Goal: Use online tool/utility: Utilize a website feature to perform a specific function

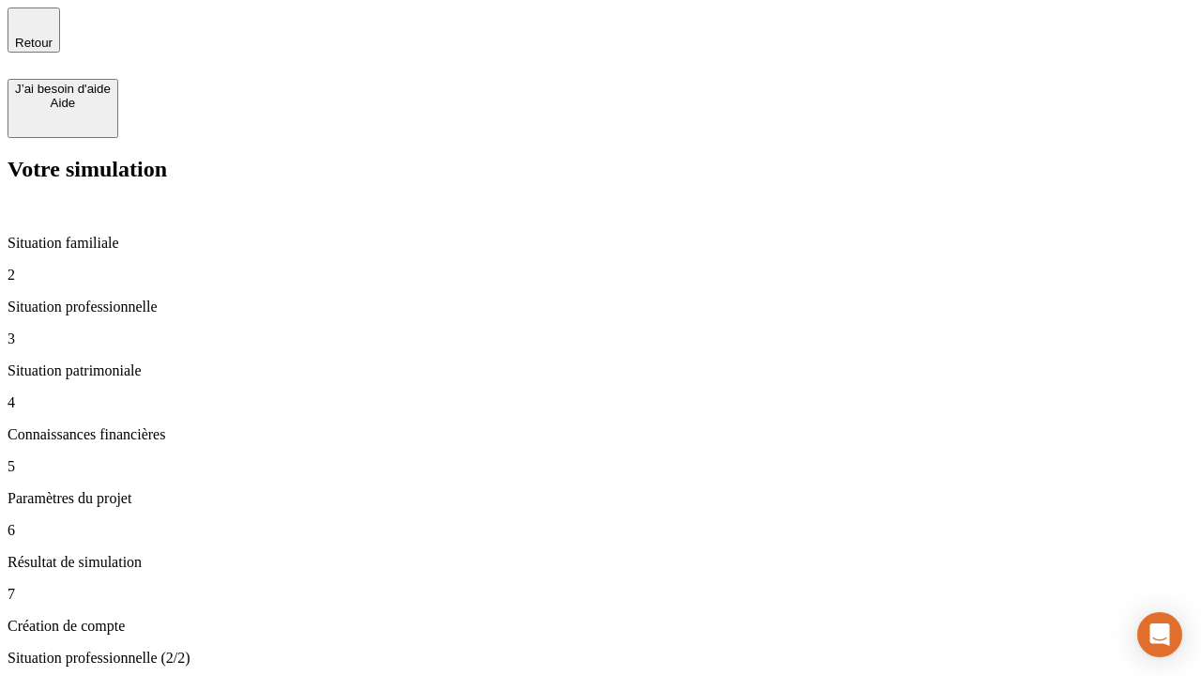
type input "70 000"
type input "1 000"
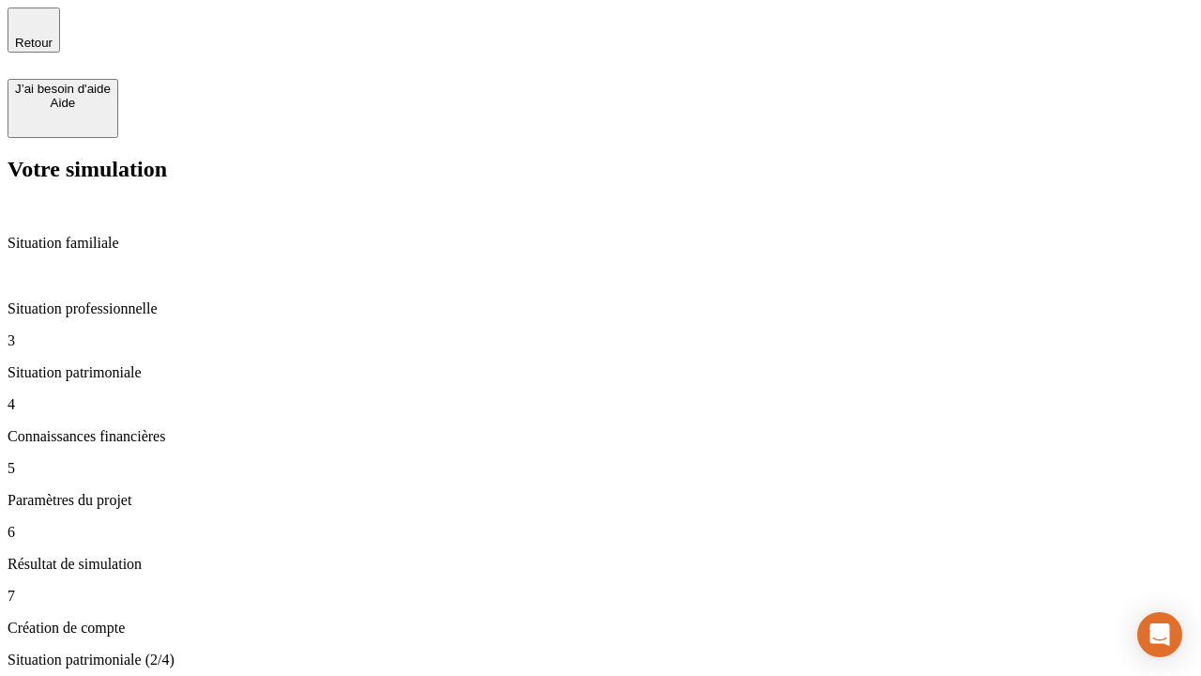
type input "800"
type input "6"
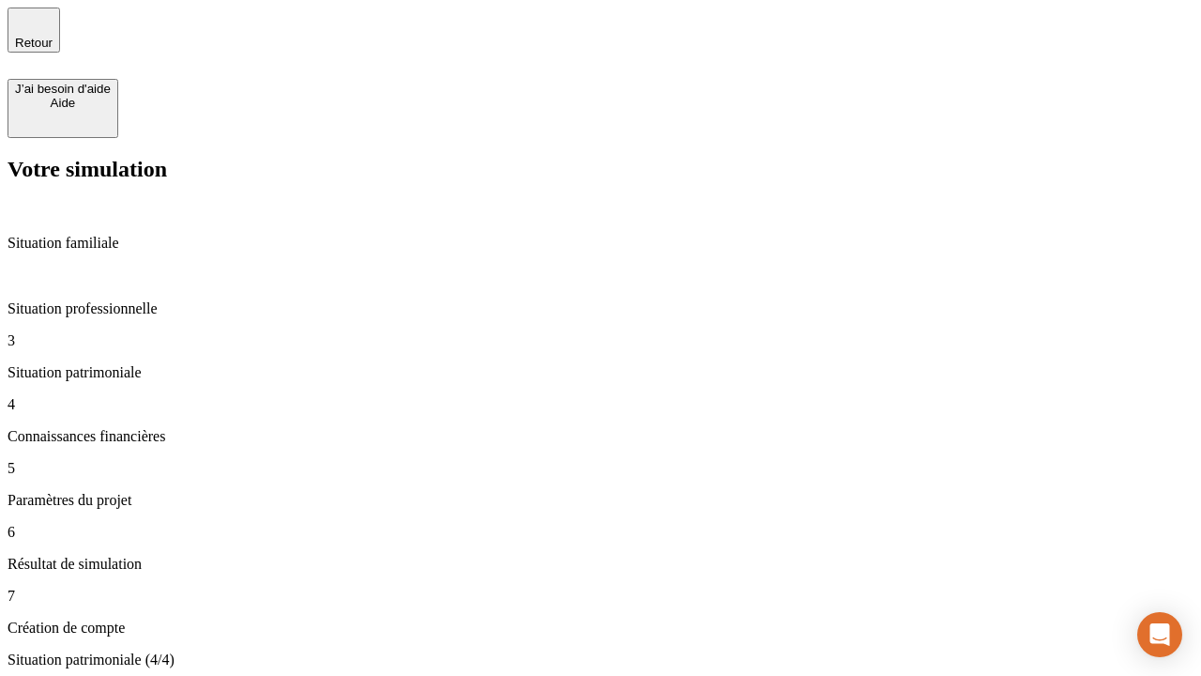
type input "400"
type input "3"
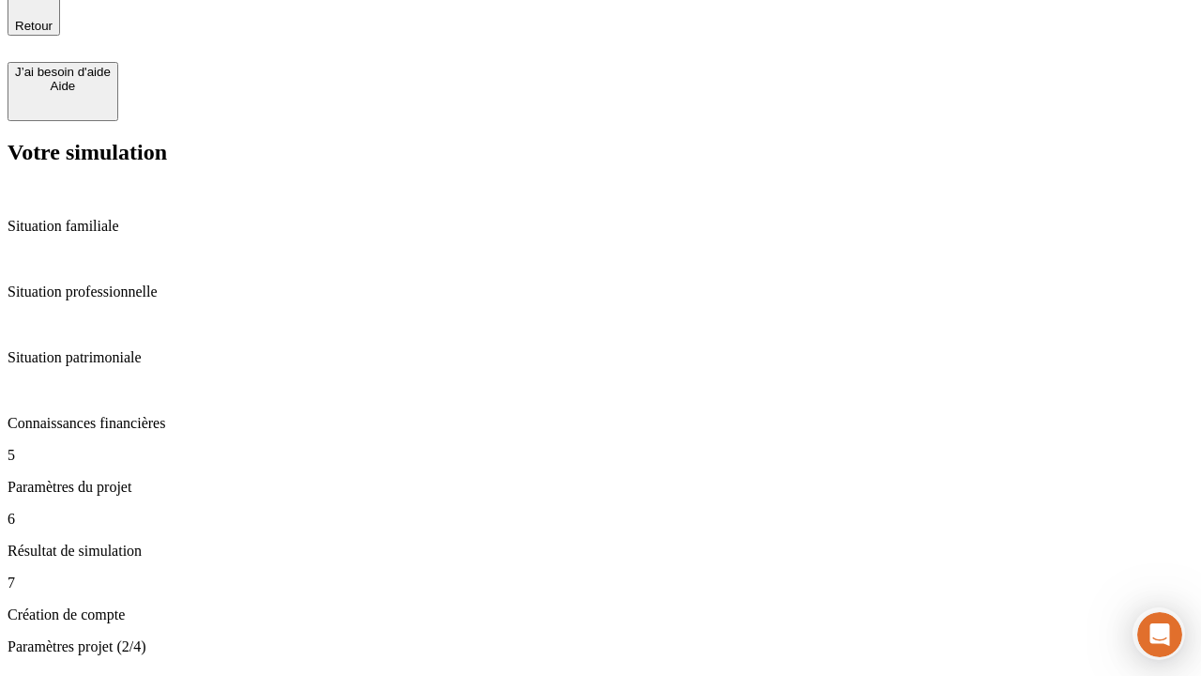
type input "35"
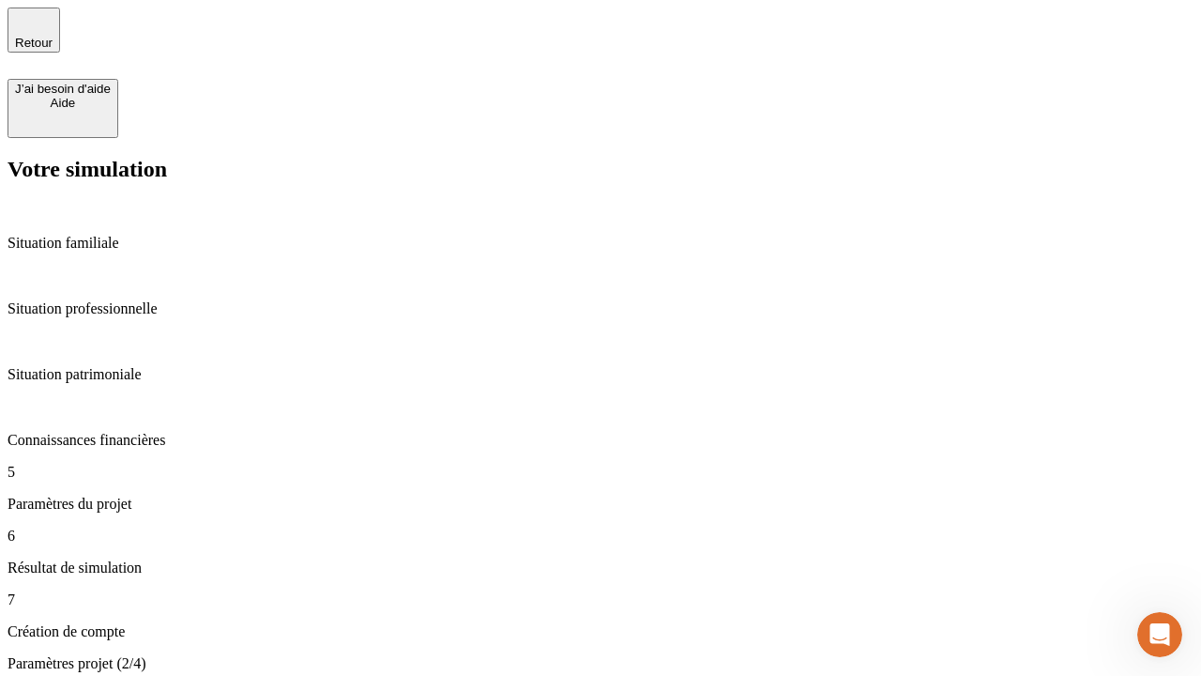
type input "500"
type input "640"
